Goal: Find specific fact: Find specific fact

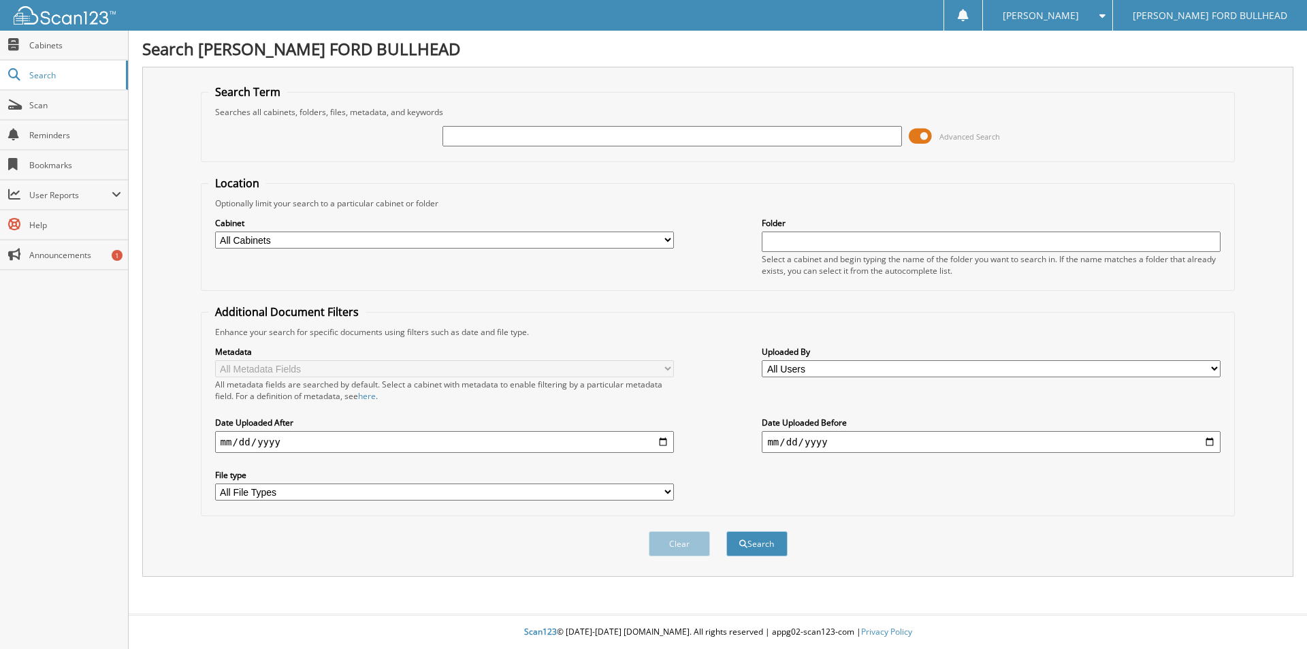
click at [469, 139] on input "text" at bounding box center [672, 136] width 459 height 20
type input "5146555"
click at [726, 531] on button "Search" at bounding box center [756, 543] width 61 height 25
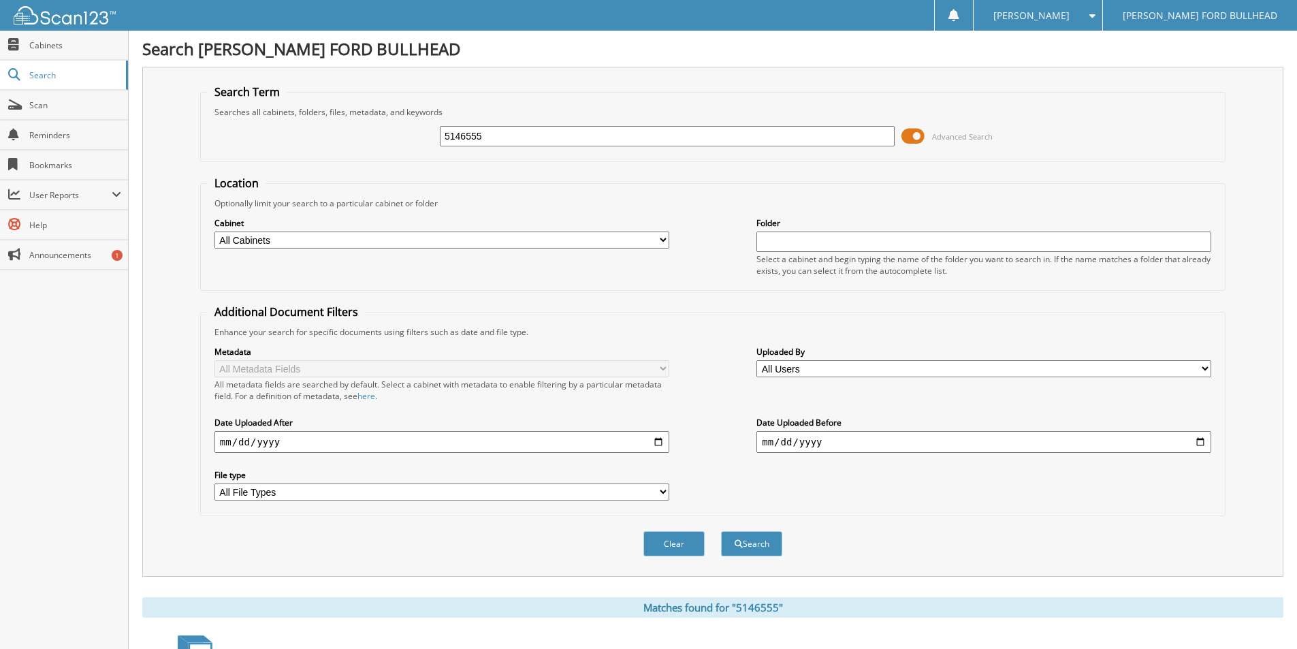
scroll to position [165, 0]
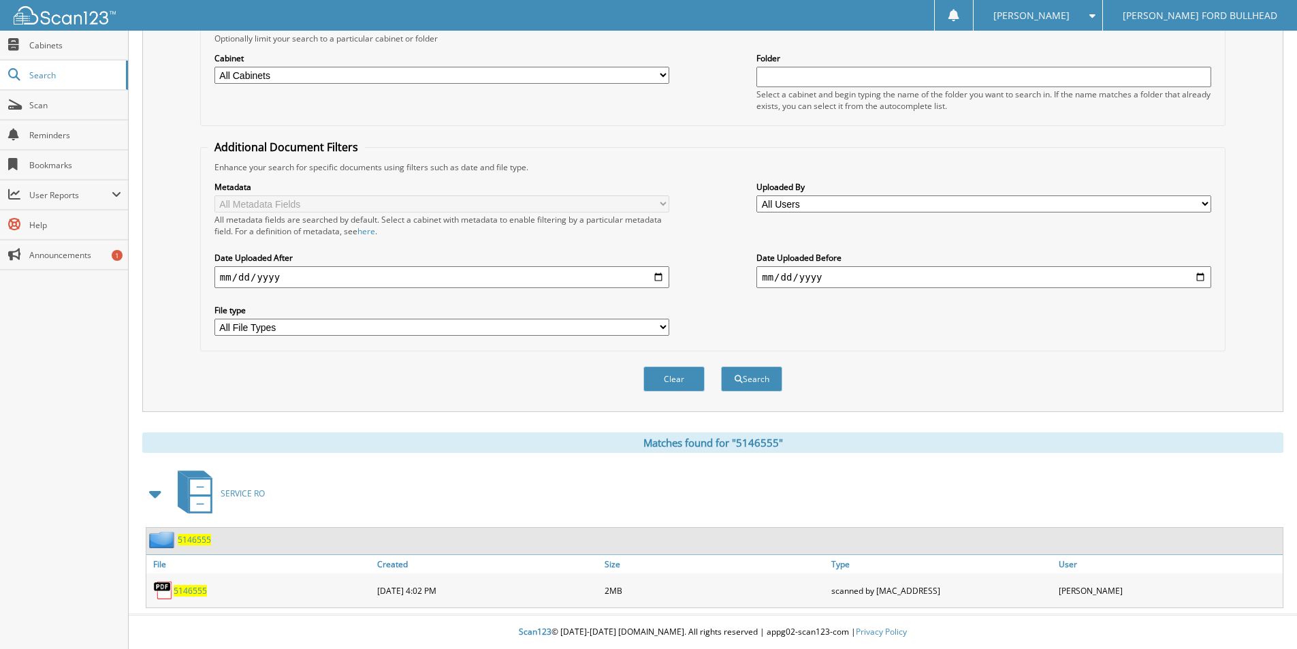
click at [196, 594] on span "5146555" at bounding box center [190, 591] width 33 height 12
